Goal: Communication & Community: Answer question/provide support

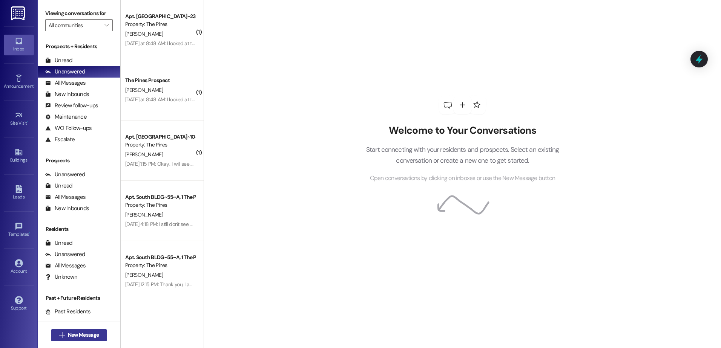
click at [69, 336] on span "New Message" at bounding box center [83, 335] width 31 height 8
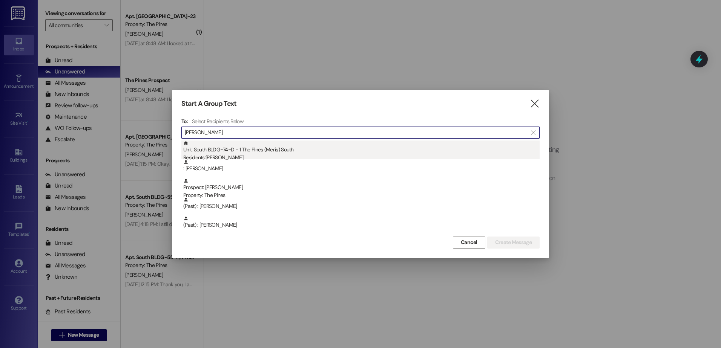
click at [225, 149] on div "Unit: South BLDG~74~D - 1 The Pines (Men's) [DEMOGRAPHIC_DATA] Residents: [PERS…" at bounding box center [361, 151] width 356 height 21
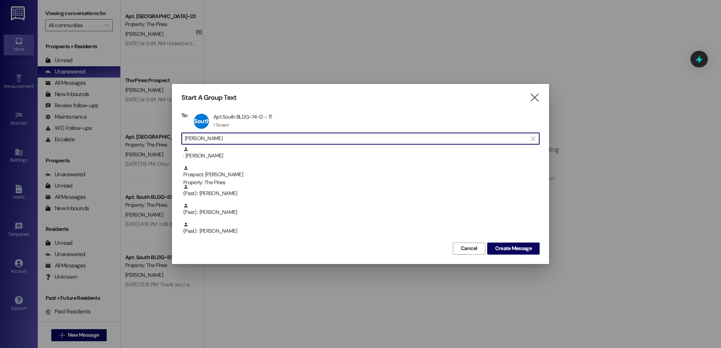
drag, startPoint x: 262, startPoint y: 138, endPoint x: 158, endPoint y: 138, distance: 104.0
click at [158, 138] on div "Start A Group Text  To: South BLDG~74~D Apt South BLDG~74~D - 1T Apt South BLD…" at bounding box center [360, 174] width 721 height 348
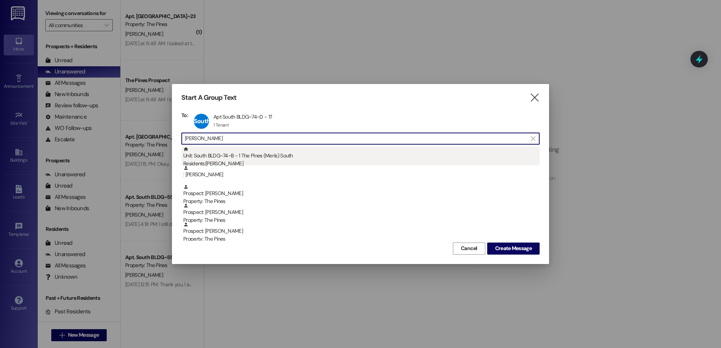
type input "[PERSON_NAME]"
click at [234, 157] on div "Unit: [GEOGRAPHIC_DATA]~74~B - 1 The Pines (Men's) [DEMOGRAPHIC_DATA] Residents…" at bounding box center [361, 157] width 356 height 21
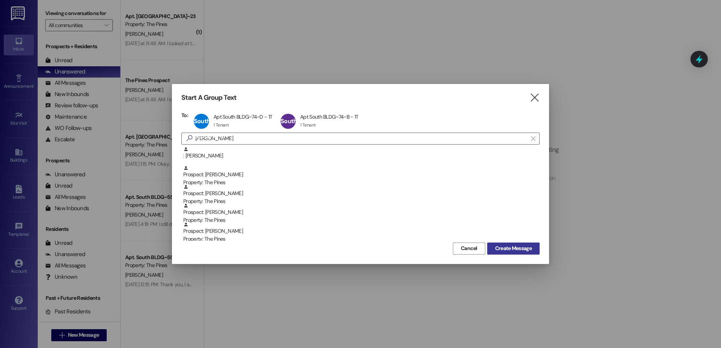
click at [511, 251] on span "Create Message" at bounding box center [513, 249] width 37 height 8
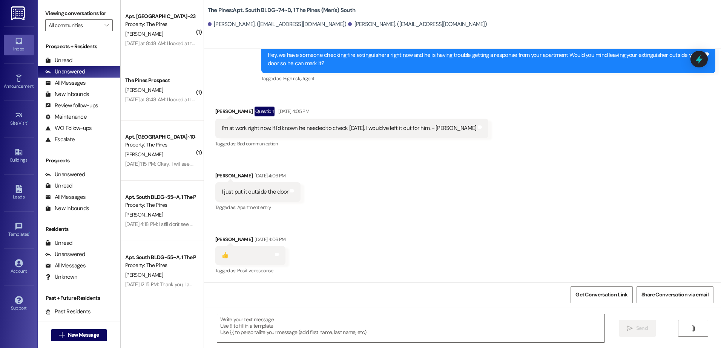
scroll to position [832, 0]
click at [287, 335] on textarea at bounding box center [410, 328] width 387 height 28
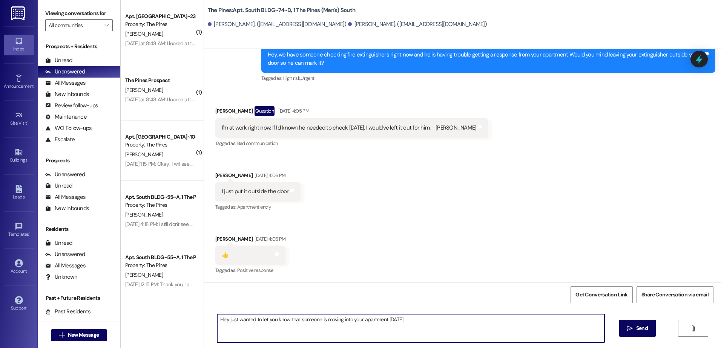
type textarea "Hey just wanted to let you know that someone is moving into your apartment [DAT…"
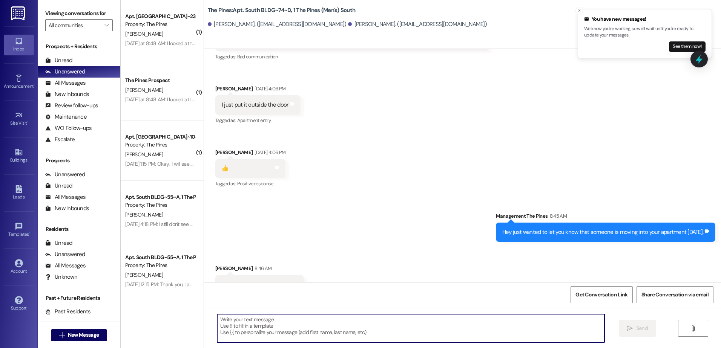
scroll to position [936, 0]
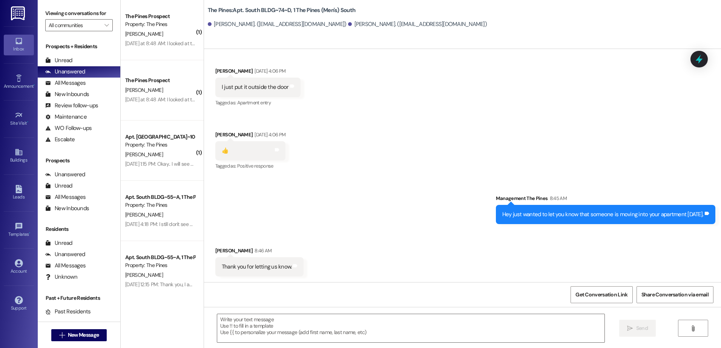
click at [651, 106] on div "Received via SMS [PERSON_NAME] Question [DATE] 4:05 PM I'm at work right now. I…" at bounding box center [462, 81] width 517 height 192
click at [81, 334] on span "New Message" at bounding box center [83, 335] width 31 height 8
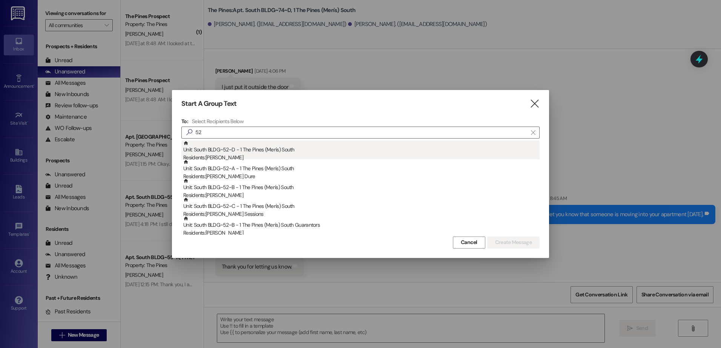
click at [241, 153] on div "Unit: South BLDG~52~D - 1 The Pines (Men's) [DEMOGRAPHIC_DATA] Residents: [PERS…" at bounding box center [361, 151] width 356 height 21
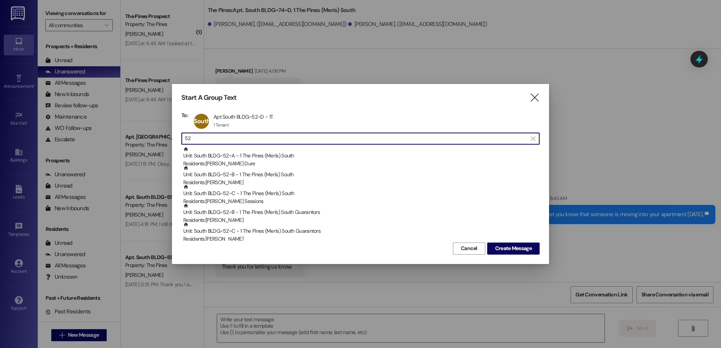
drag, startPoint x: 237, startPoint y: 141, endPoint x: 168, endPoint y: 139, distance: 69.4
click at [168, 139] on div "Start A Group Text  To: South BLDG~52~D Apt South BLDG~52~D - 1T Apt South BLD…" at bounding box center [360, 174] width 721 height 348
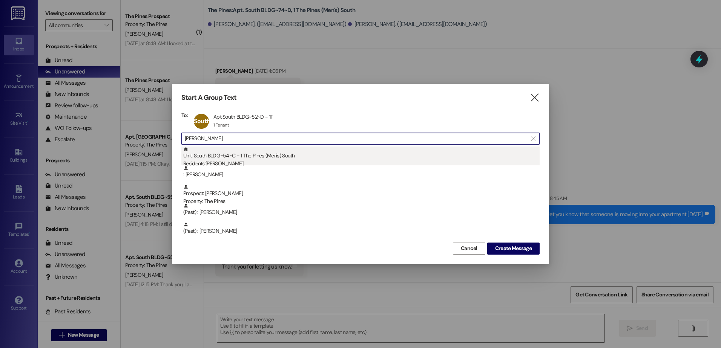
type input "[PERSON_NAME]"
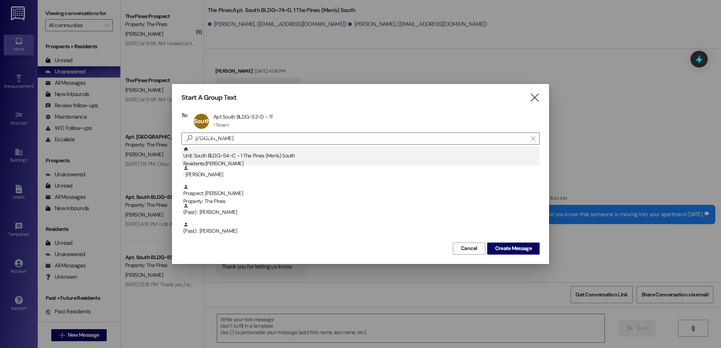
click at [224, 156] on div "Unit: South BLDG~54~C - 1 The Pines (Men's) [DEMOGRAPHIC_DATA] Residents: [PERS…" at bounding box center [361, 157] width 356 height 21
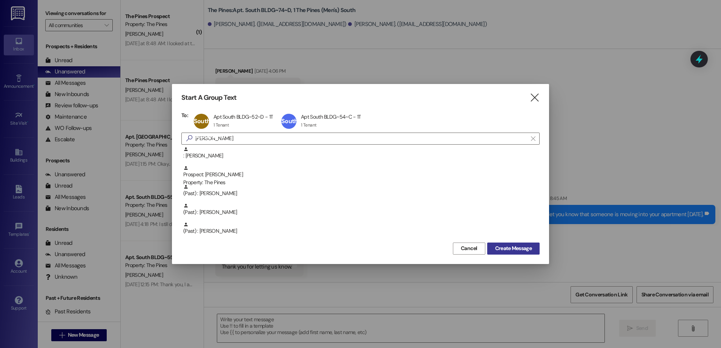
click at [508, 244] on button "Create Message" at bounding box center [513, 249] width 52 height 12
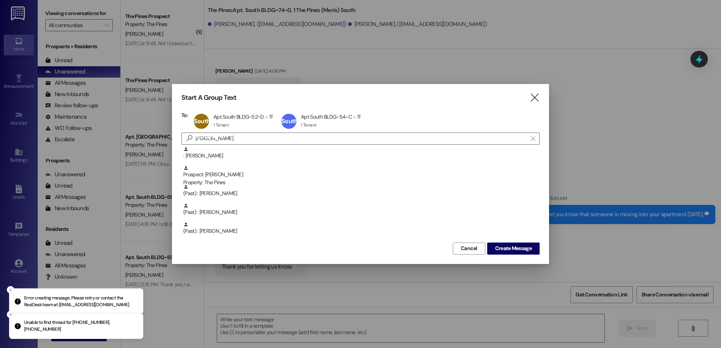
drag, startPoint x: 524, startPoint y: 263, endPoint x: 523, endPoint y: 259, distance: 3.9
click at [524, 261] on div "Start A Group Text  To: South BLDG~52~D Apt South BLDG~52~D - 1T Apt South BLD…" at bounding box center [360, 174] width 377 height 180
click at [320, 116] on div "South BLDG~54~C Apt South BLDG~54~C - 1T Apt South BLDG~54~C - 1T 1 Tenant 1 Te…" at bounding box center [323, 121] width 88 height 19
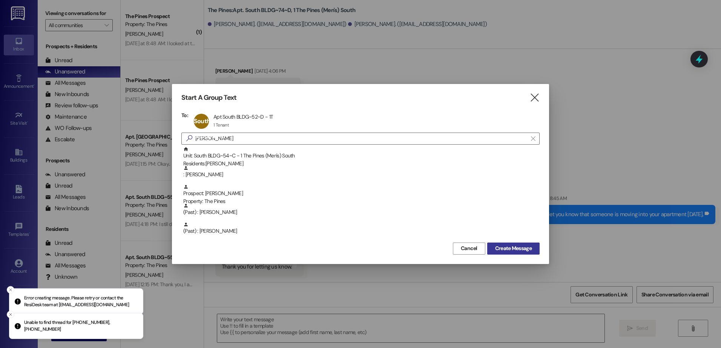
click at [511, 248] on span "Create Message" at bounding box center [513, 249] width 37 height 8
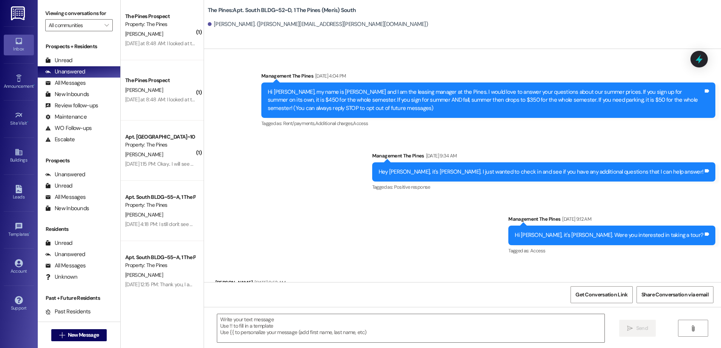
scroll to position [39068, 0]
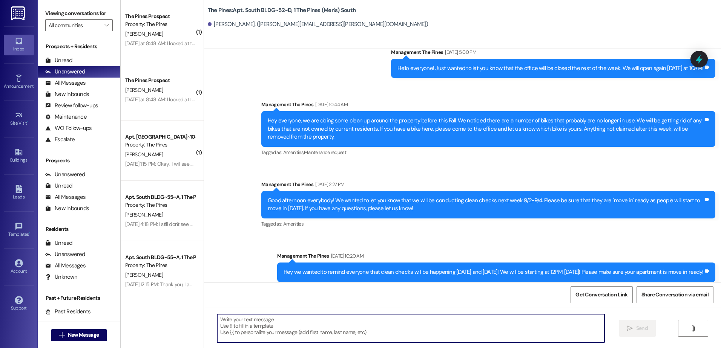
click at [435, 333] on textarea at bounding box center [410, 328] width 387 height 28
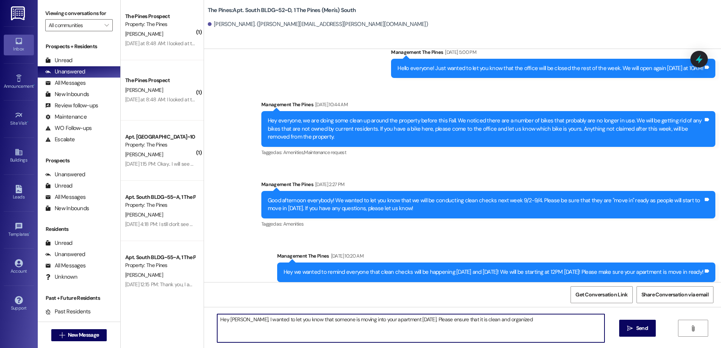
type textarea "Hey [PERSON_NAME], I wanted to let you know that someone is moving into your ap…"
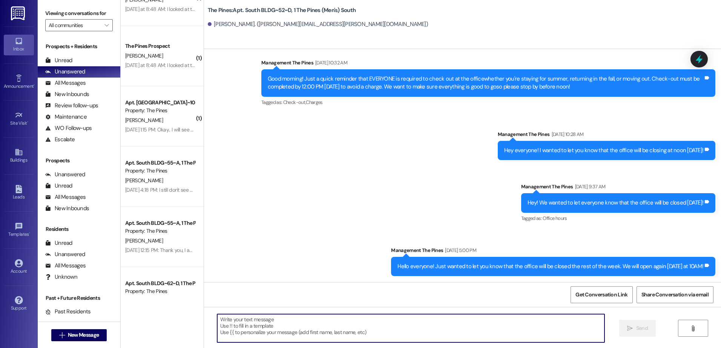
scroll to position [0, 0]
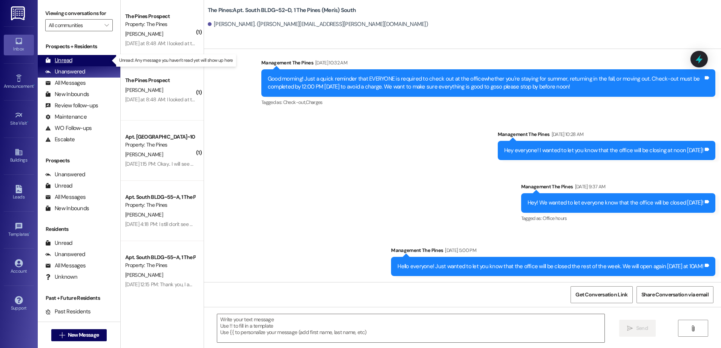
click at [64, 57] on div "Unread" at bounding box center [58, 61] width 27 height 8
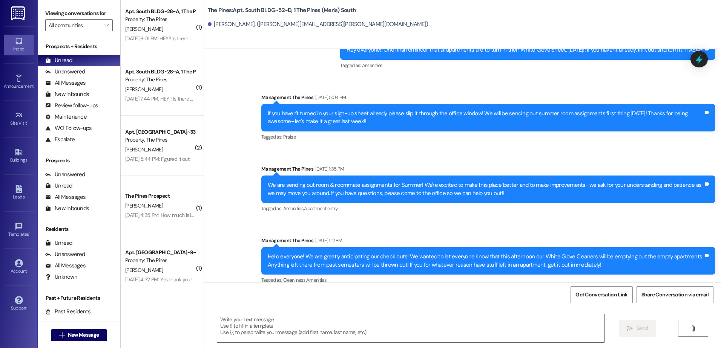
scroll to position [911, 0]
click at [72, 335] on span "New Message" at bounding box center [83, 335] width 31 height 8
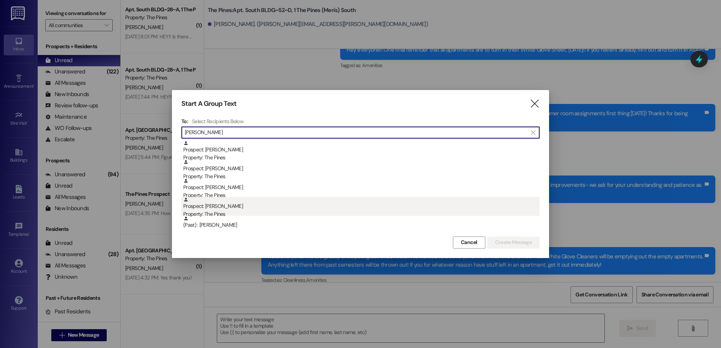
type input "[PERSON_NAME]"
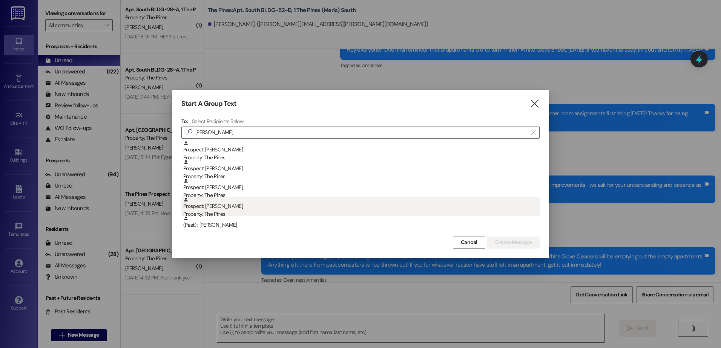
click at [240, 212] on div "Property: The Pines" at bounding box center [361, 214] width 356 height 8
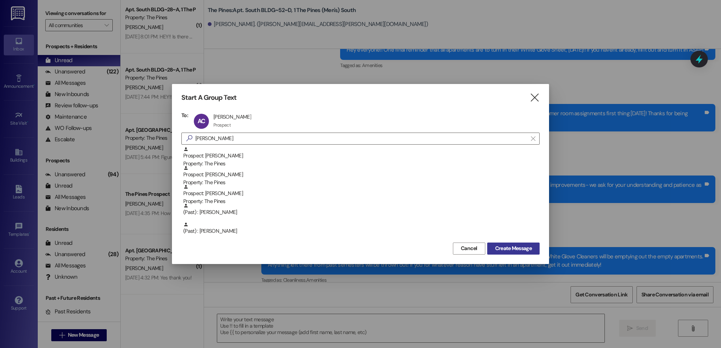
click at [516, 247] on span "Create Message" at bounding box center [513, 249] width 37 height 8
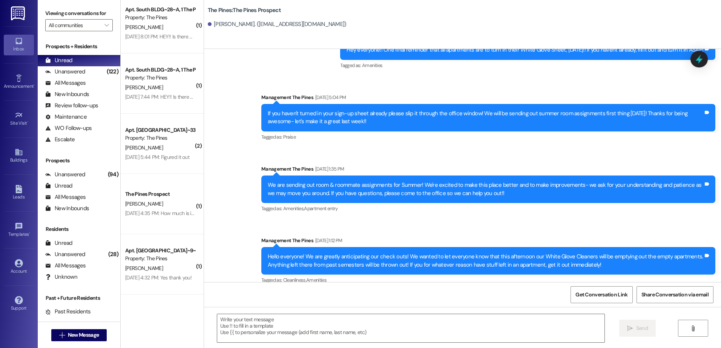
scroll to position [413, 0]
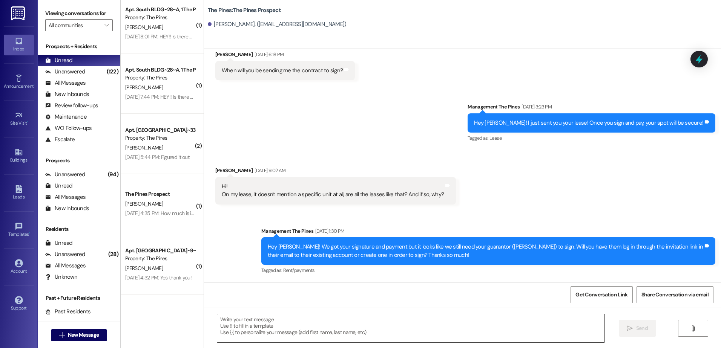
click at [310, 332] on textarea at bounding box center [410, 328] width 387 height 28
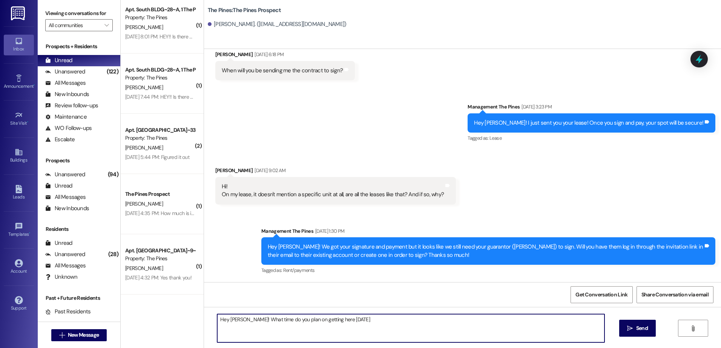
type textarea "Hey [PERSON_NAME]! What time do you plan on getting here [DATE]?"
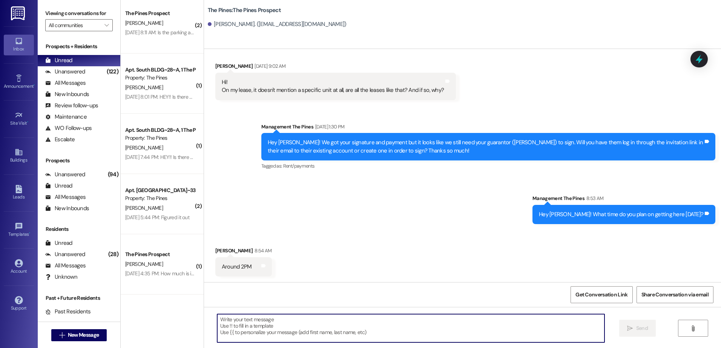
scroll to position [518, 0]
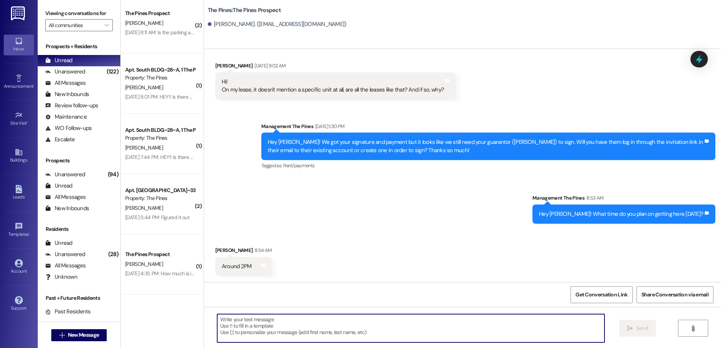
click at [254, 324] on textarea at bounding box center [410, 328] width 387 height 28
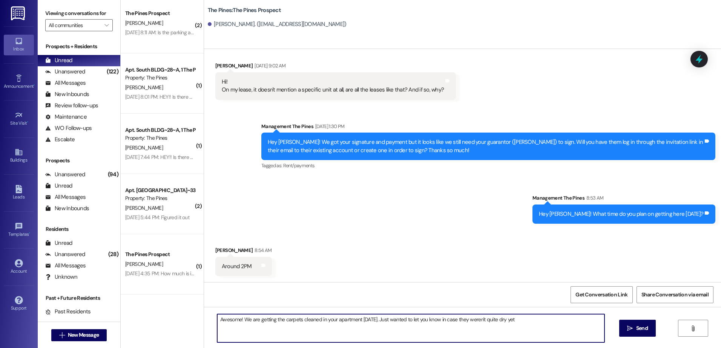
type textarea "Awesome! We are getting the carpets cleaned in your apartment [DATE]. Just want…"
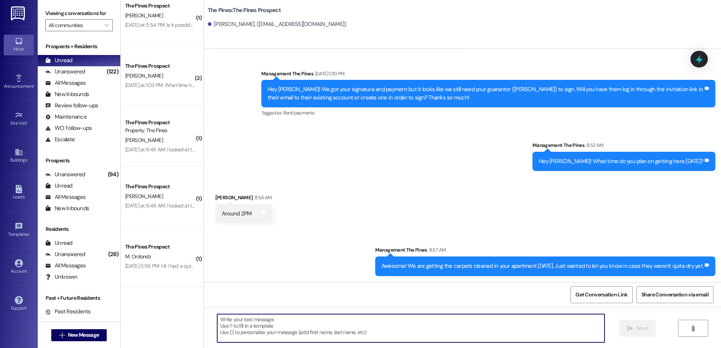
scroll to position [0, 0]
